Goal: Find contact information: Obtain details needed to contact an individual or organization

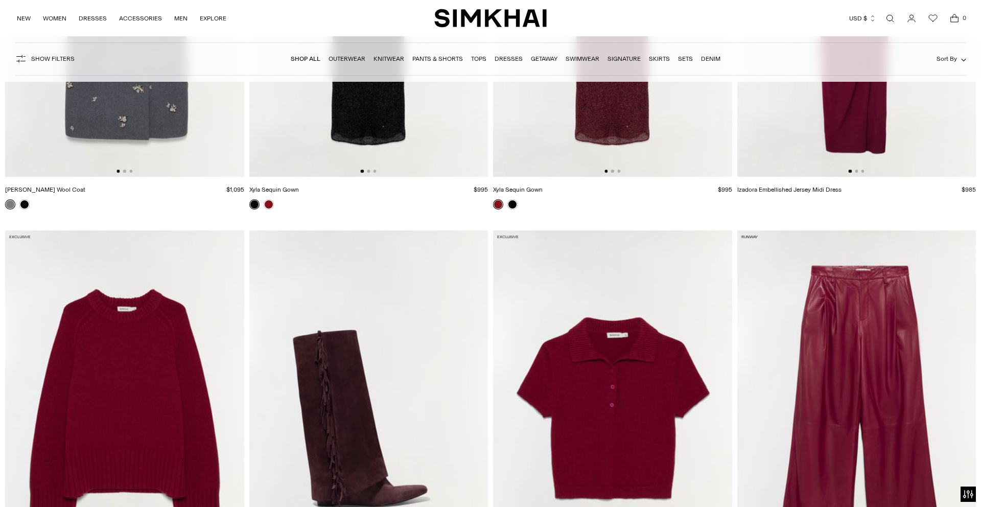
scroll to position [5720, 0]
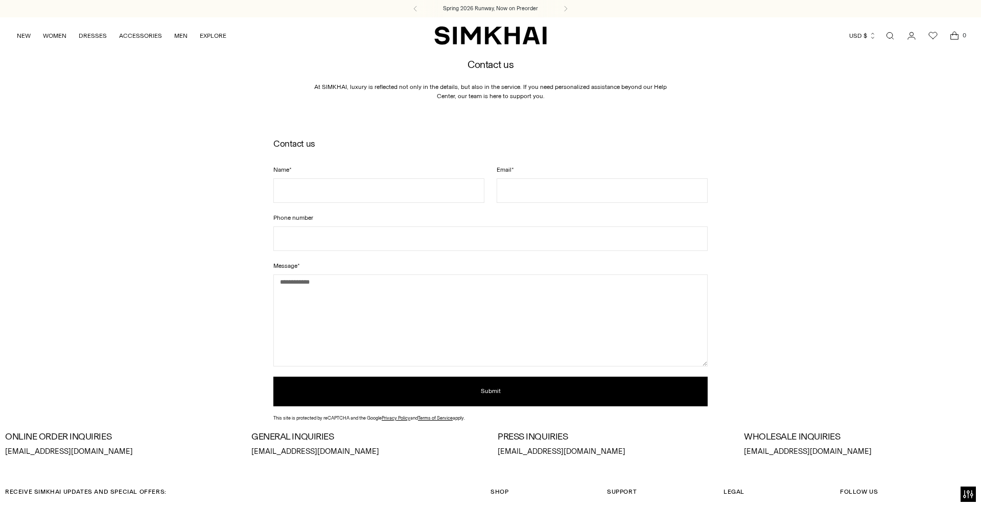
click at [736, 492] on span "Legal" at bounding box center [733, 491] width 21 height 7
click at [731, 491] on span "Legal" at bounding box center [733, 491] width 21 height 7
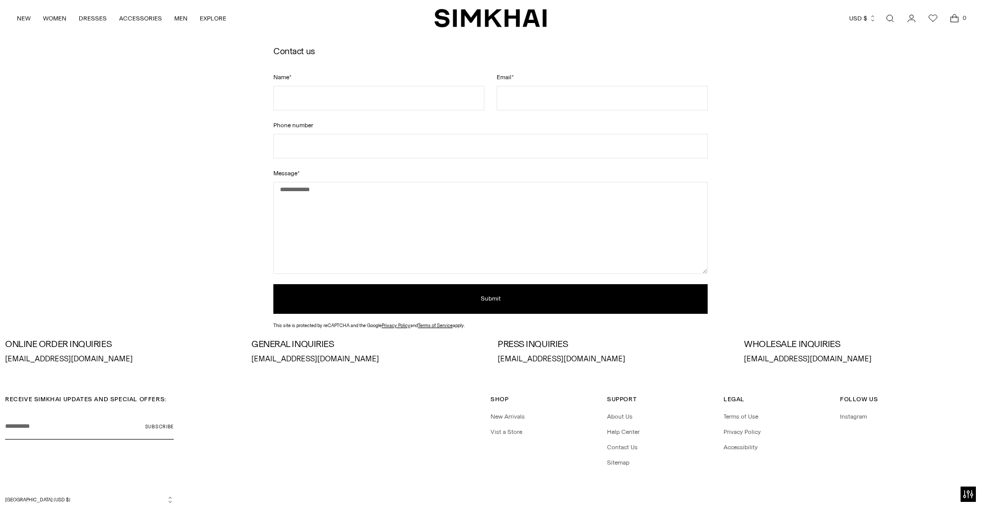
scroll to position [108, 0]
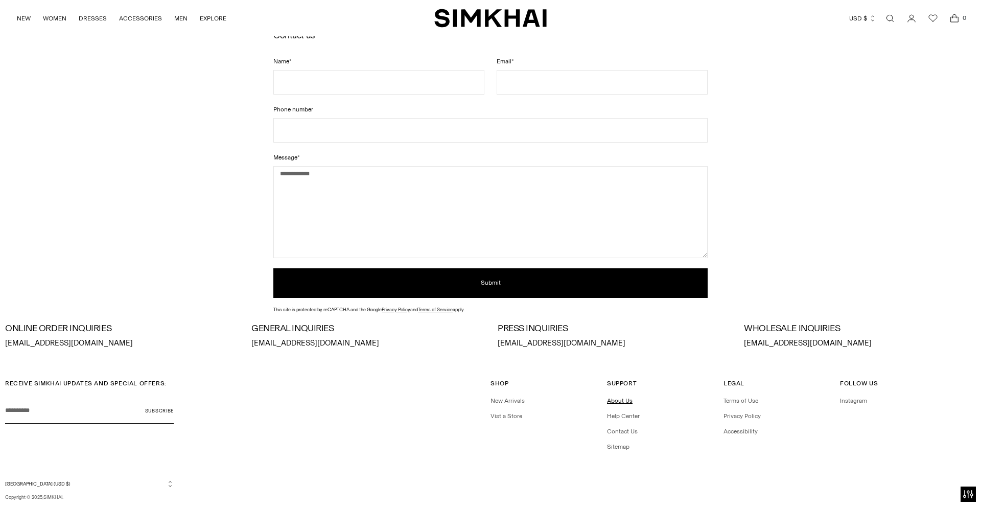
click at [610, 401] on link "About Us" at bounding box center [620, 400] width 26 height 7
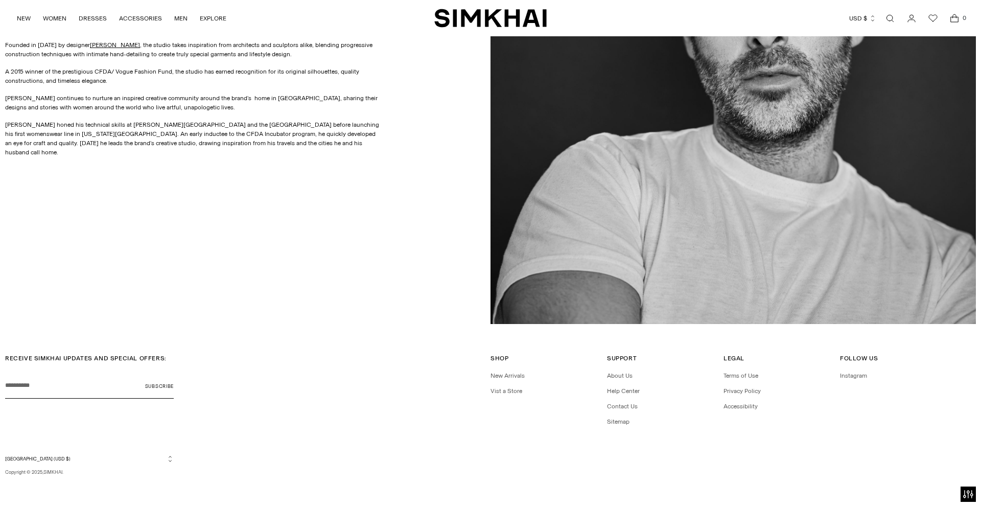
scroll to position [781, 0]
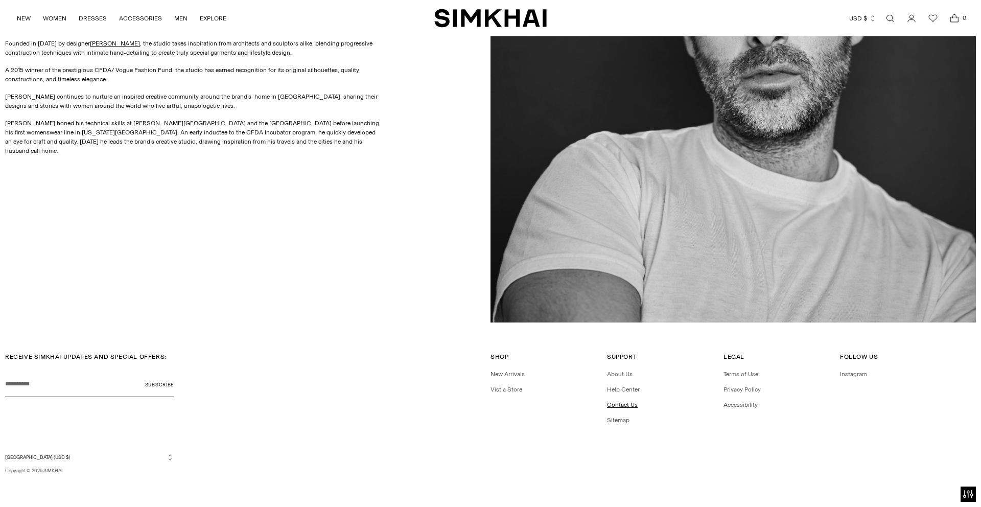
click at [618, 405] on link "Contact Us" at bounding box center [622, 404] width 31 height 7
